Goal: Task Accomplishment & Management: Manage account settings

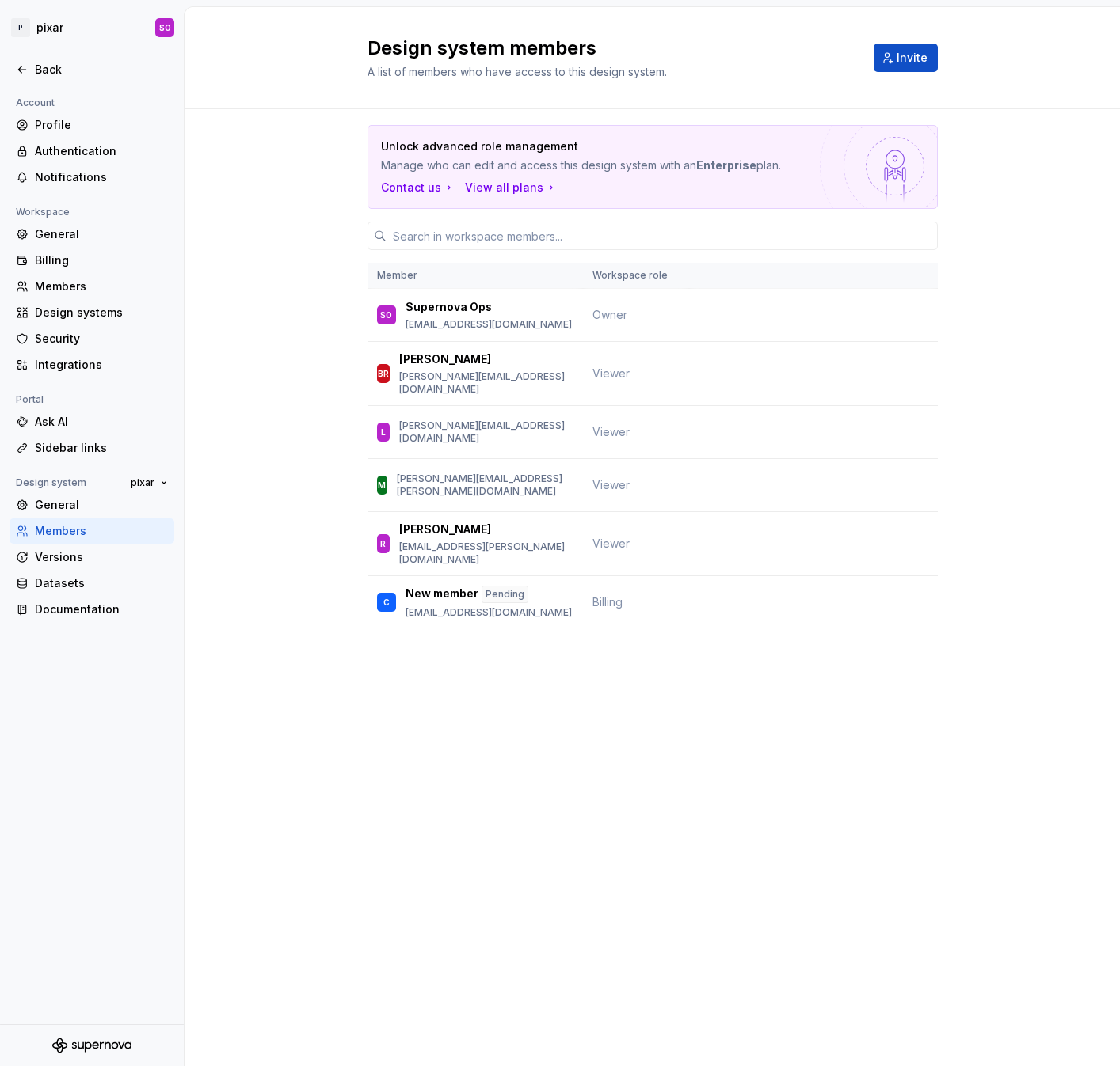
click at [339, 267] on div "Unlock advanced role management Manage who can edit and access this design syst…" at bounding box center [652, 398] width 935 height 580
click at [69, 505] on div "General" at bounding box center [101, 504] width 133 height 15
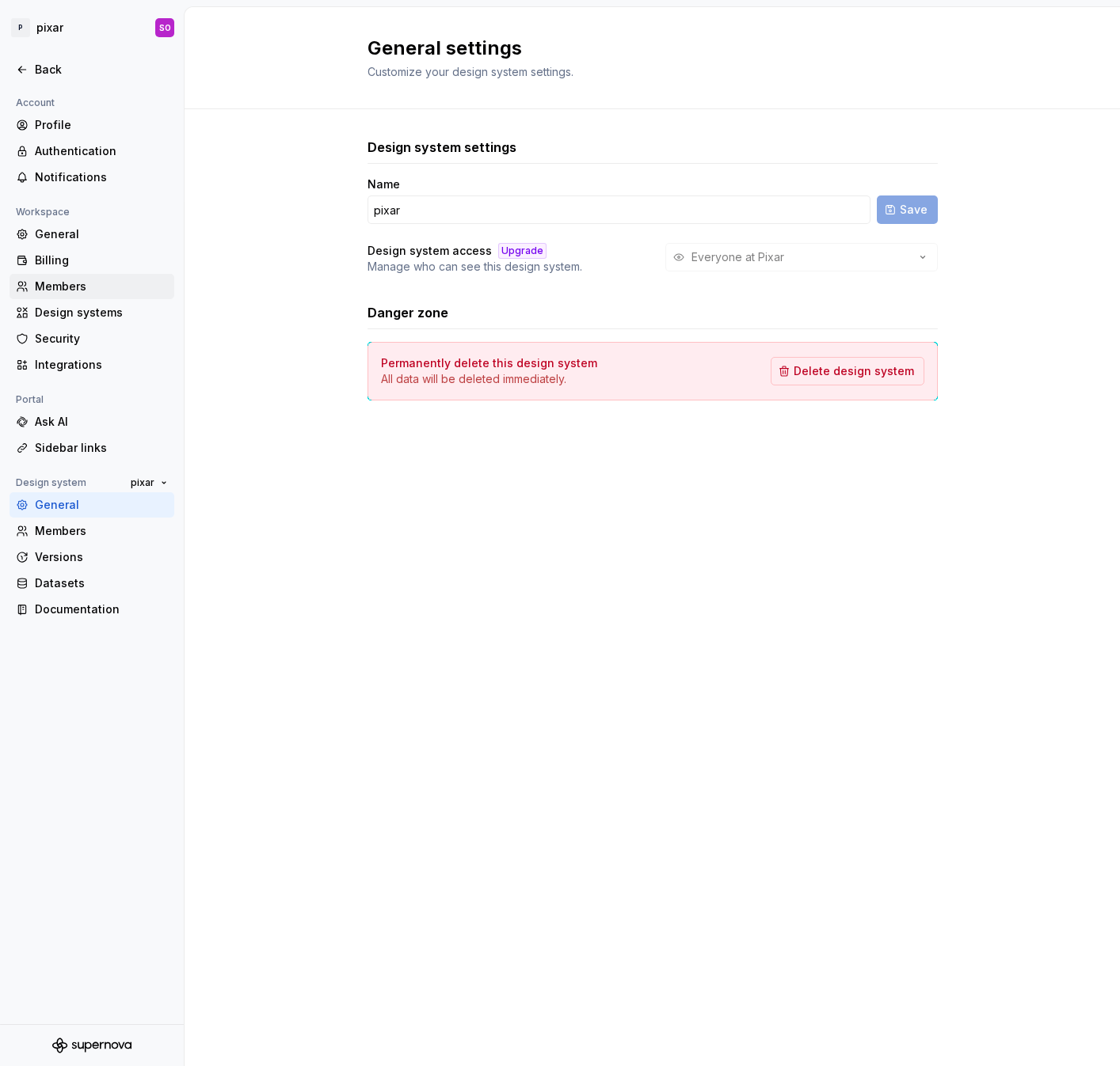
click at [74, 285] on div "Members" at bounding box center [101, 286] width 133 height 15
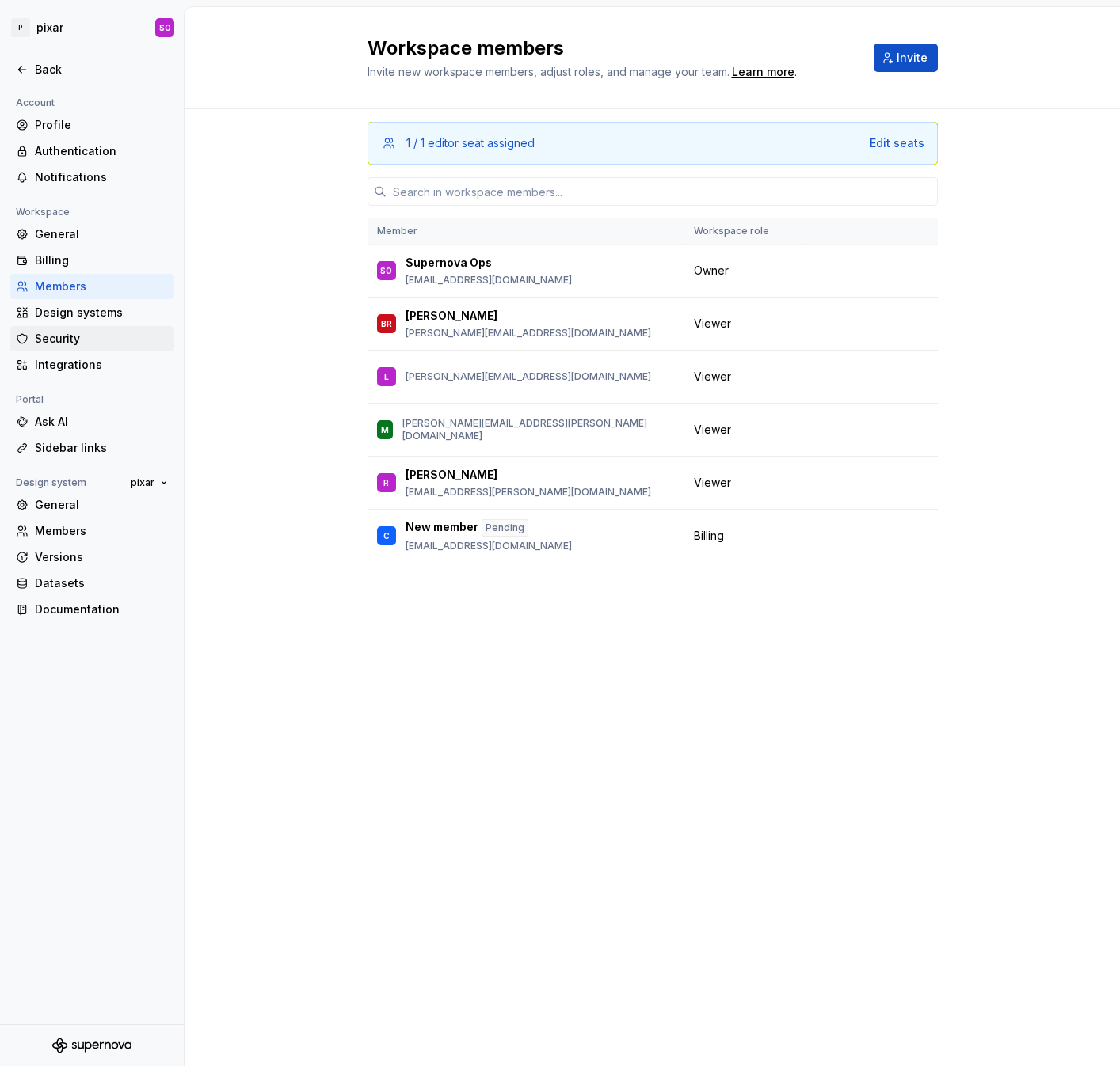
click at [82, 339] on div "Security" at bounding box center [101, 338] width 133 height 15
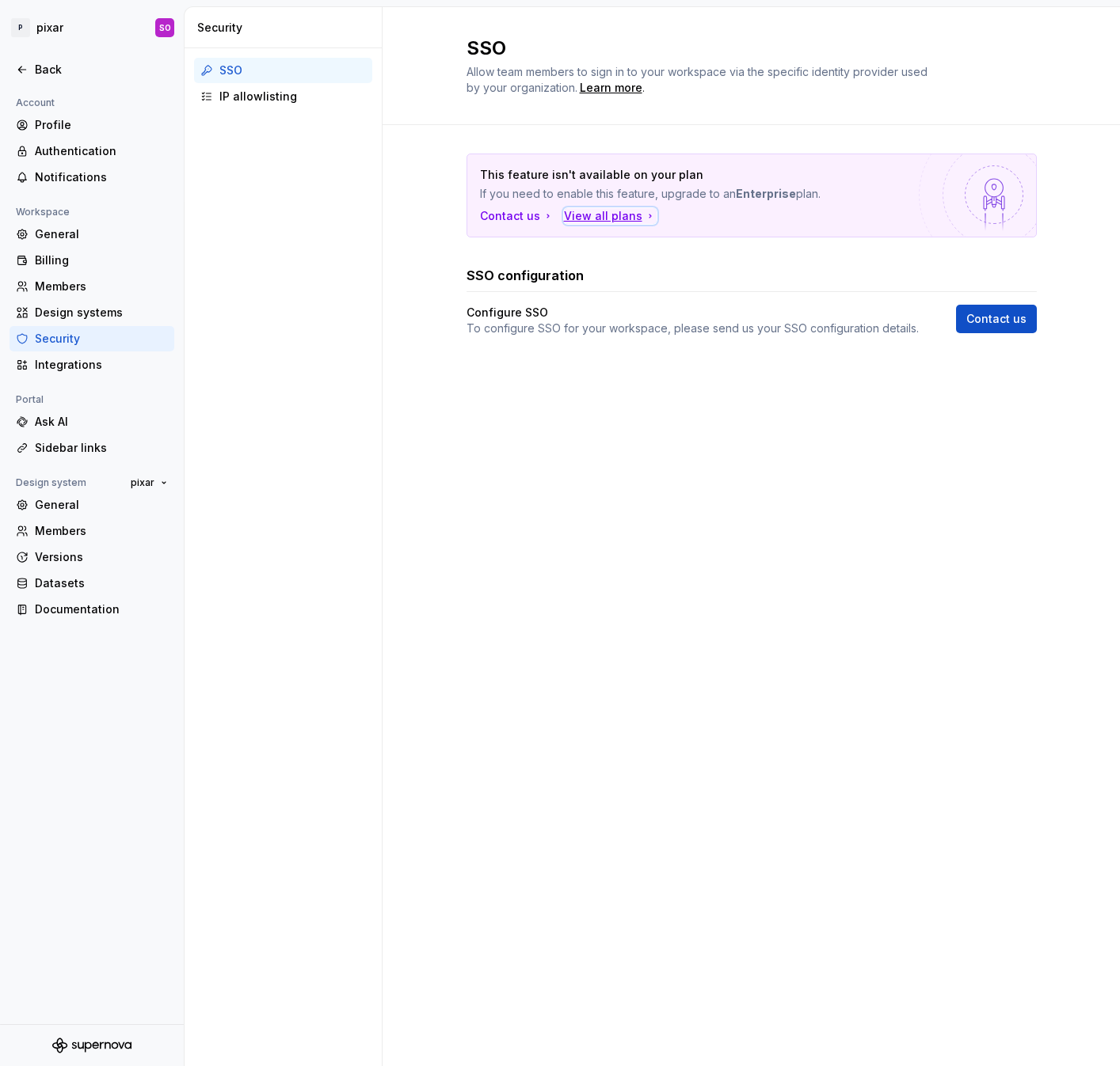
click at [587, 214] on div "View all plans" at bounding box center [610, 215] width 93 height 15
